Goal: Task Accomplishment & Management: Complete application form

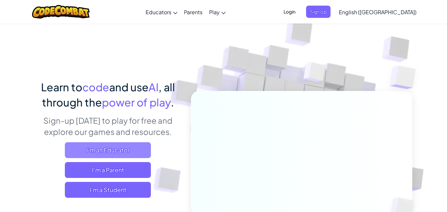
click at [75, 153] on span "I'm an Educator" at bounding box center [108, 150] width 86 height 16
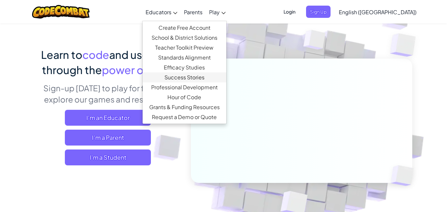
scroll to position [33, 0]
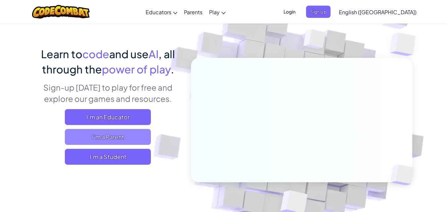
click at [135, 134] on span "I'm a Parent" at bounding box center [108, 137] width 86 height 16
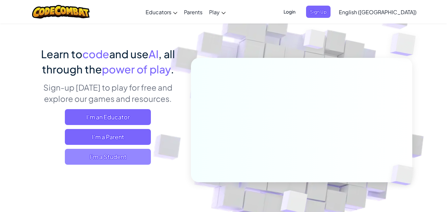
click at [118, 162] on span "I'm a Student" at bounding box center [108, 157] width 86 height 16
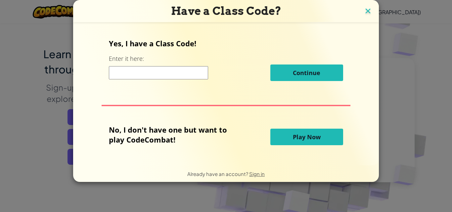
click at [369, 13] on img at bounding box center [368, 12] width 9 height 10
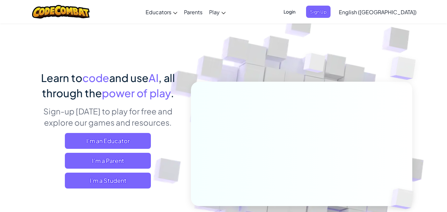
scroll to position [0, 0]
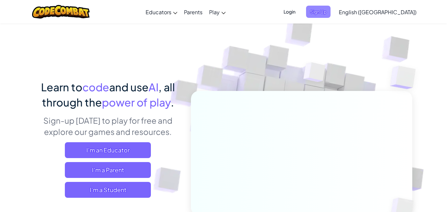
click at [331, 15] on span "Sign Up" at bounding box center [318, 12] width 25 height 12
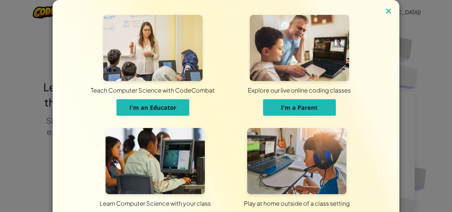
click at [385, 8] on img at bounding box center [389, 12] width 9 height 10
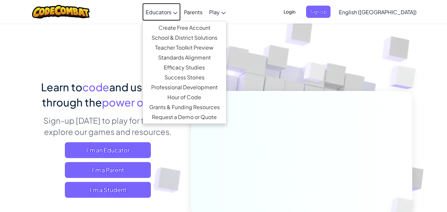
click at [181, 18] on link "Educators" at bounding box center [161, 12] width 38 height 18
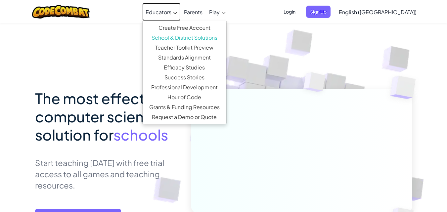
click at [172, 14] on span "Educators" at bounding box center [159, 12] width 26 height 7
click at [136, 39] on div "The most effective computer science solution for schools Start teaching [DATE] …" at bounding box center [224, 149] width 378 height 252
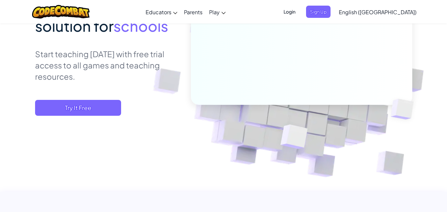
scroll to position [66, 0]
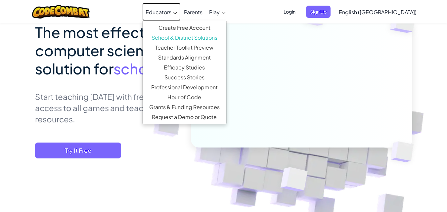
click at [181, 4] on link "Educators" at bounding box center [161, 12] width 38 height 18
click at [186, 26] on link "Create Free Account" at bounding box center [185, 28] width 84 height 10
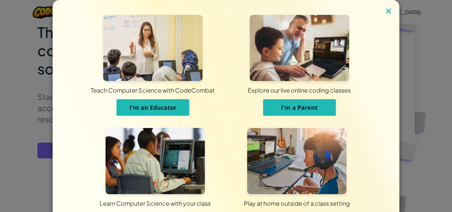
click at [385, 13] on img at bounding box center [389, 12] width 9 height 10
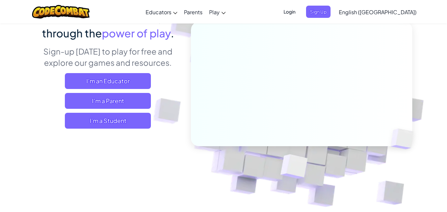
scroll to position [66, 0]
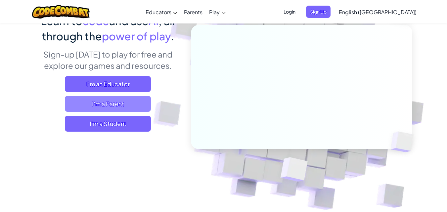
click at [108, 99] on span "I'm a Parent" at bounding box center [108, 104] width 86 height 16
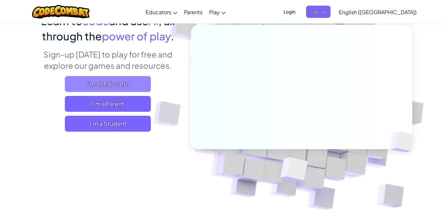
click at [143, 79] on span "I'm an Educator" at bounding box center [108, 84] width 86 height 16
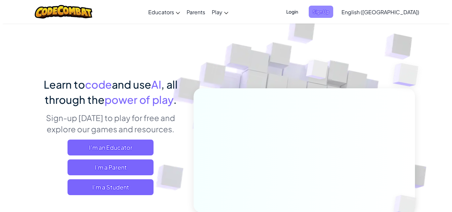
scroll to position [0, 0]
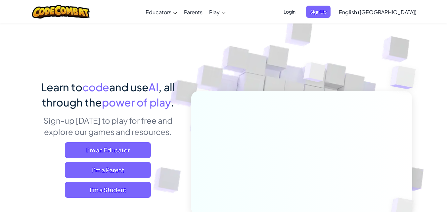
click at [300, 10] on span "Login" at bounding box center [290, 12] width 20 height 12
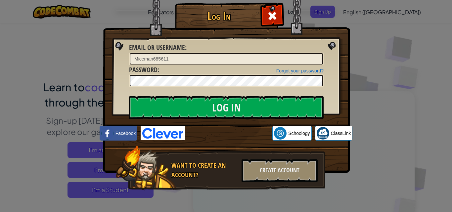
click at [201, 63] on input "Miceman685611" at bounding box center [226, 58] width 193 height 11
click at [192, 60] on input "Miceman685611" at bounding box center [226, 58] width 193 height 11
type input "M"
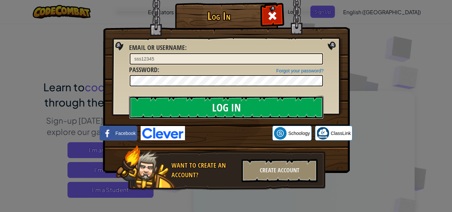
click at [248, 108] on input "Log In" at bounding box center [226, 107] width 195 height 23
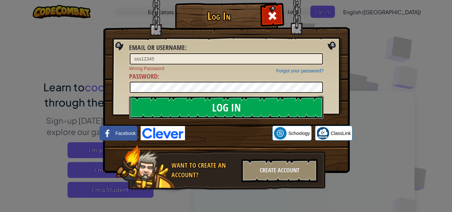
click at [248, 108] on input "Log In" at bounding box center [226, 107] width 195 height 23
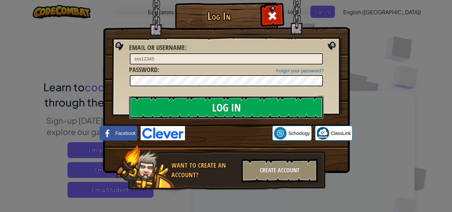
click at [248, 108] on input "Log In" at bounding box center [226, 107] width 195 height 23
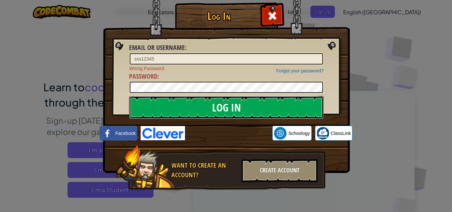
click at [248, 108] on input "Log In" at bounding box center [226, 107] width 195 height 23
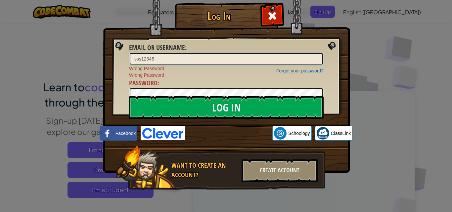
click at [196, 64] on input "sss12345" at bounding box center [226, 58] width 193 height 11
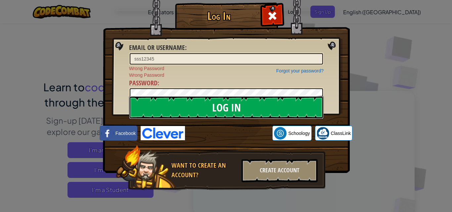
click at [170, 113] on input "Log In" at bounding box center [226, 107] width 195 height 23
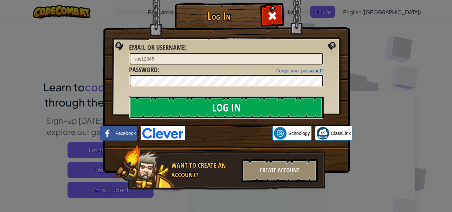
click at [170, 113] on input "Log In" at bounding box center [226, 107] width 195 height 23
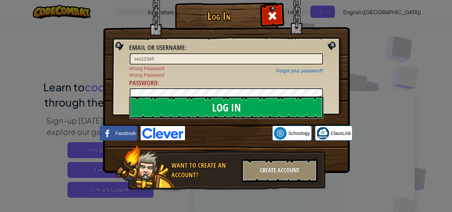
click at [170, 113] on input "Log In" at bounding box center [226, 107] width 195 height 23
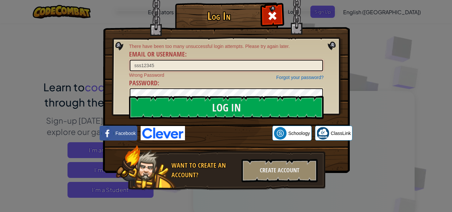
click at [179, 70] on input "sss12345" at bounding box center [226, 65] width 193 height 11
type input "s"
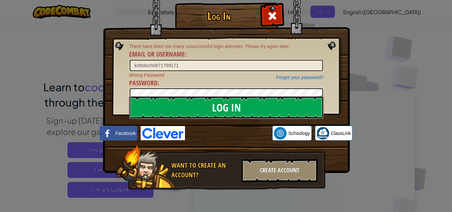
click at [210, 111] on input "Log In" at bounding box center [226, 107] width 195 height 23
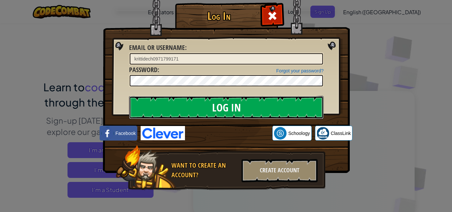
click at [210, 111] on input "Log In" at bounding box center [226, 107] width 195 height 23
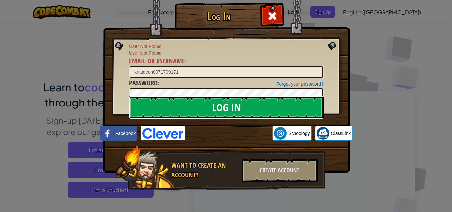
click at [210, 111] on input "Log In" at bounding box center [226, 107] width 195 height 23
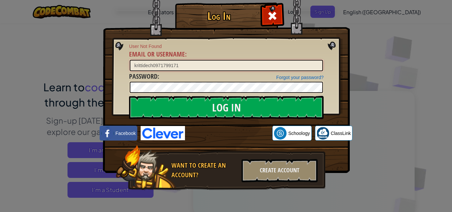
click at [232, 61] on input "krittidech0971799171" at bounding box center [226, 65] width 193 height 11
type input "k"
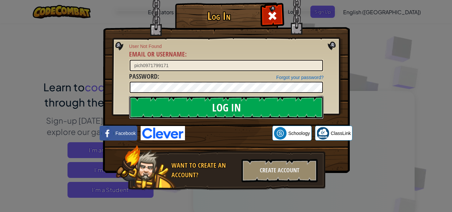
click at [185, 110] on input "Log In" at bounding box center [226, 107] width 195 height 23
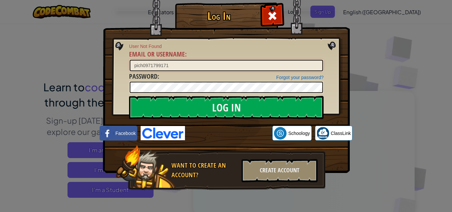
click at [188, 65] on input "pich0971799171" at bounding box center [226, 65] width 193 height 11
click at [176, 63] on input "pich0971799171" at bounding box center [226, 65] width 193 height 11
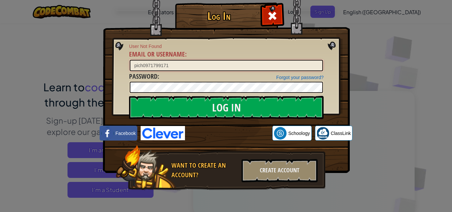
click at [176, 63] on input "pich0971799171" at bounding box center [226, 65] width 193 height 11
type input "p"
type input "sss12345"
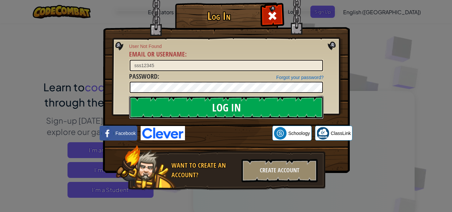
click at [198, 106] on input "Log In" at bounding box center [226, 107] width 195 height 23
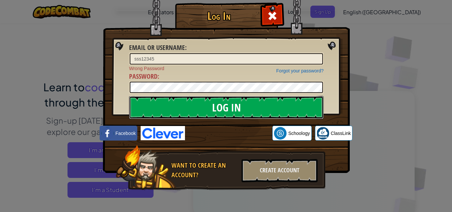
click at [198, 106] on input "Log In" at bounding box center [226, 107] width 195 height 23
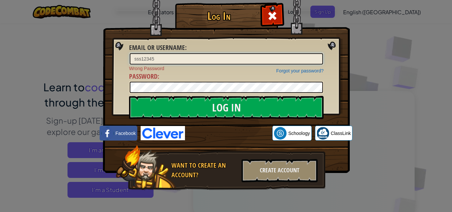
click at [179, 59] on input "sss12345" at bounding box center [226, 58] width 193 height 11
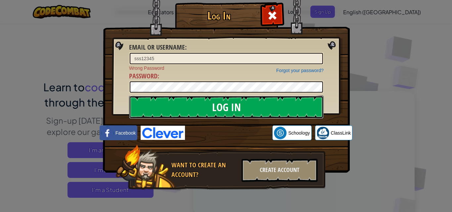
click at [263, 112] on input "Log In" at bounding box center [226, 107] width 195 height 23
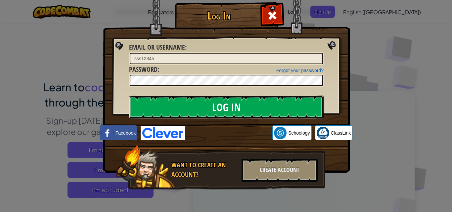
click at [263, 112] on input "Log In" at bounding box center [226, 107] width 195 height 23
click at [262, 112] on input "Log In" at bounding box center [226, 107] width 195 height 23
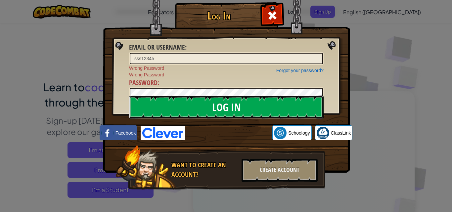
click at [257, 109] on input "Log In" at bounding box center [226, 107] width 195 height 23
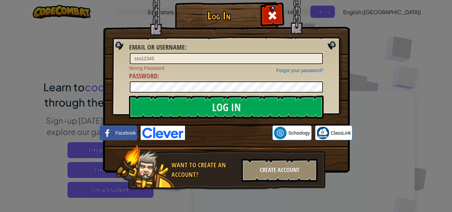
click at [292, 52] on div "sss12345" at bounding box center [226, 58] width 195 height 13
click at [292, 55] on input "sss12345" at bounding box center [226, 58] width 193 height 11
click at [272, 18] on span at bounding box center [272, 15] width 11 height 11
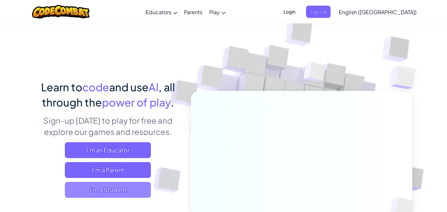
click at [109, 183] on span "I'm a Student" at bounding box center [108, 190] width 86 height 16
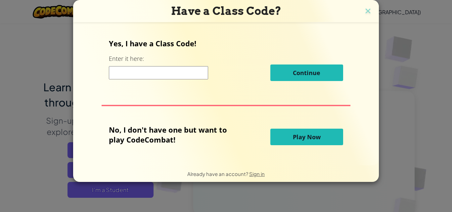
click at [127, 78] on input at bounding box center [158, 72] width 99 height 13
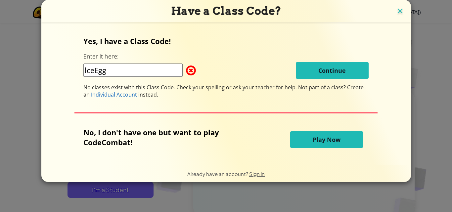
type input "lceEgg"
click at [401, 12] on img at bounding box center [400, 12] width 9 height 10
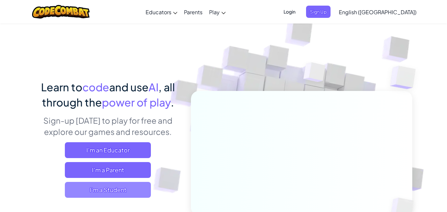
click at [80, 182] on span "I'm a Student" at bounding box center [108, 190] width 86 height 16
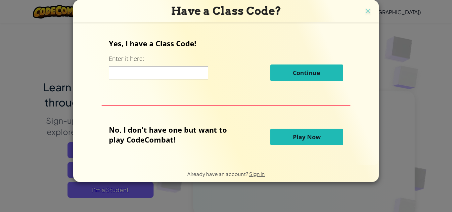
click at [138, 71] on input at bounding box center [158, 72] width 99 height 13
click at [369, 17] on h3 "Have a Class Code?" at bounding box center [226, 11] width 296 height 14
click at [367, 12] on img at bounding box center [368, 12] width 9 height 10
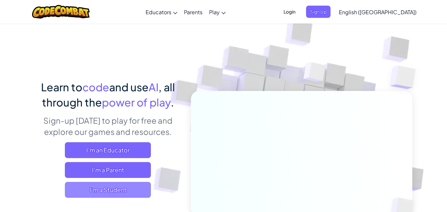
click at [90, 184] on span "I'm a Student" at bounding box center [108, 190] width 86 height 16
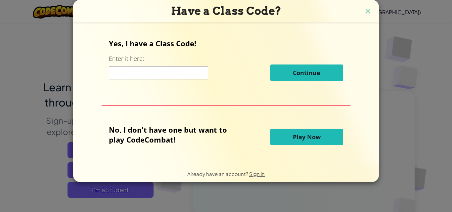
click at [145, 70] on input at bounding box center [158, 72] width 99 height 13
click at [254, 27] on form "Yes, I have a Class Code! Enter it here: Continue No, I don't have one but want…" at bounding box center [226, 93] width 306 height 143
click at [370, 13] on img at bounding box center [368, 12] width 9 height 10
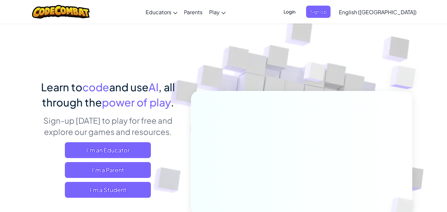
click at [300, 9] on span "Login" at bounding box center [290, 12] width 20 height 12
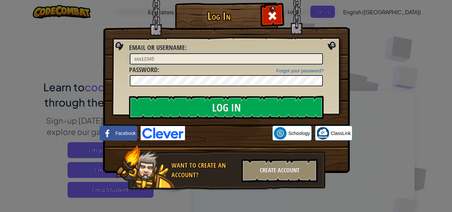
click at [293, 62] on input "sss12345" at bounding box center [226, 58] width 193 height 11
click at [220, 63] on input "sss12345" at bounding box center [226, 58] width 193 height 11
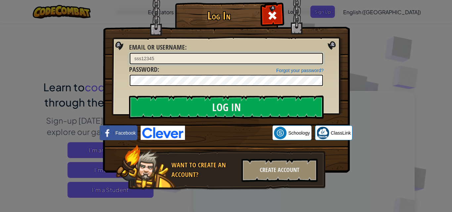
type input "ั[PERSON_NAME]"
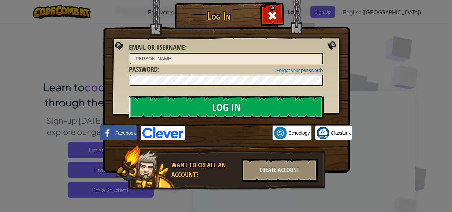
click at [211, 108] on input "Log In" at bounding box center [226, 107] width 195 height 23
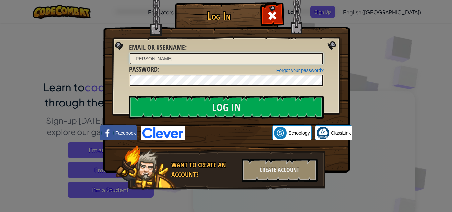
click at [232, 64] on input "ั[PERSON_NAME]" at bounding box center [226, 58] width 193 height 11
